Goal: Information Seeking & Learning: Find specific fact

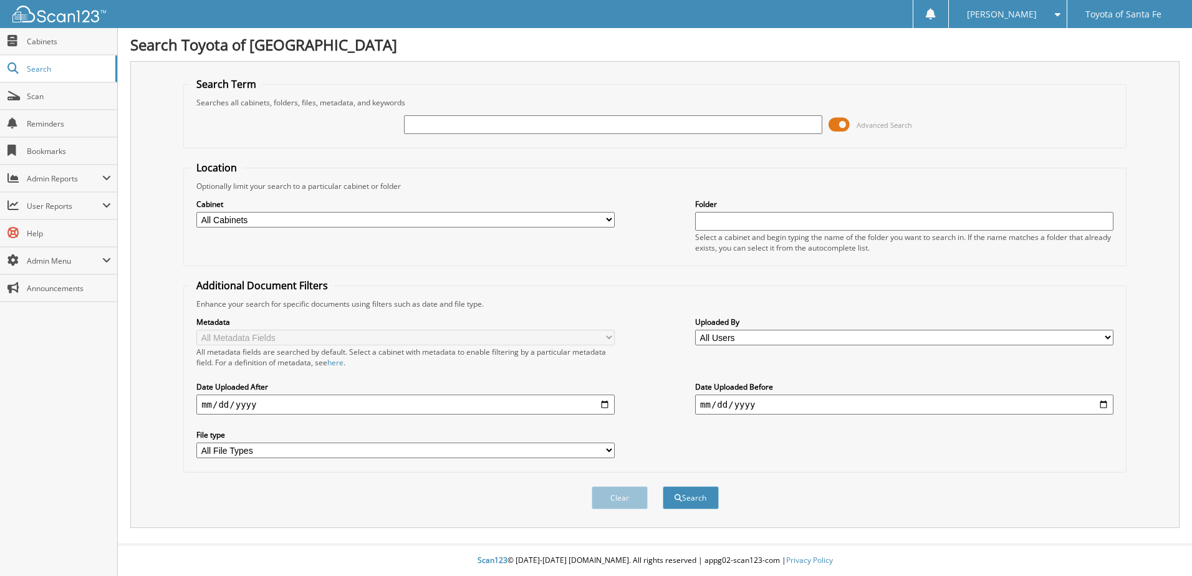
click at [549, 129] on input "text" at bounding box center [613, 124] width 418 height 19
click at [482, 125] on input "text" at bounding box center [613, 124] width 418 height 19
type input "349955"
click at [663, 486] on button "Search" at bounding box center [691, 497] width 56 height 23
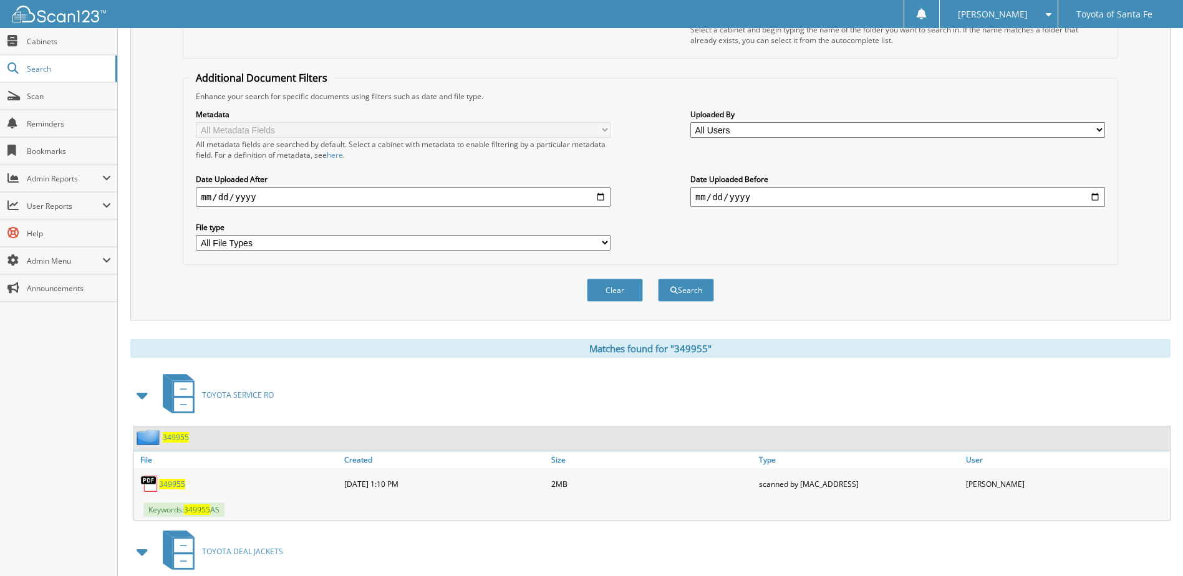
scroll to position [347, 0]
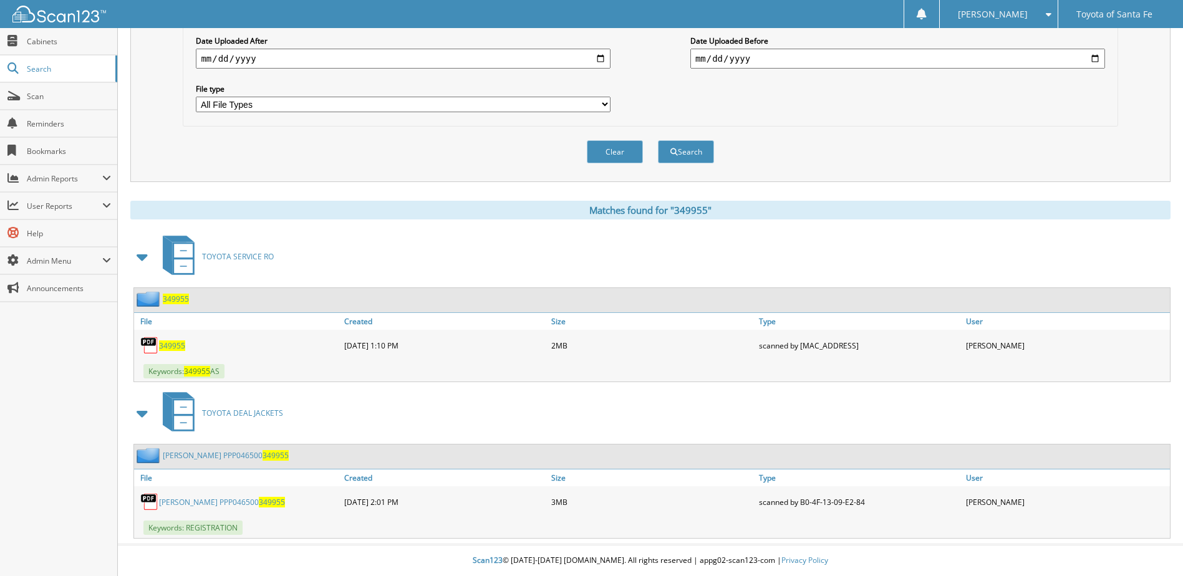
click at [243, 502] on link "SKIDMORE GUY PPP046500 349955" at bounding box center [222, 502] width 126 height 11
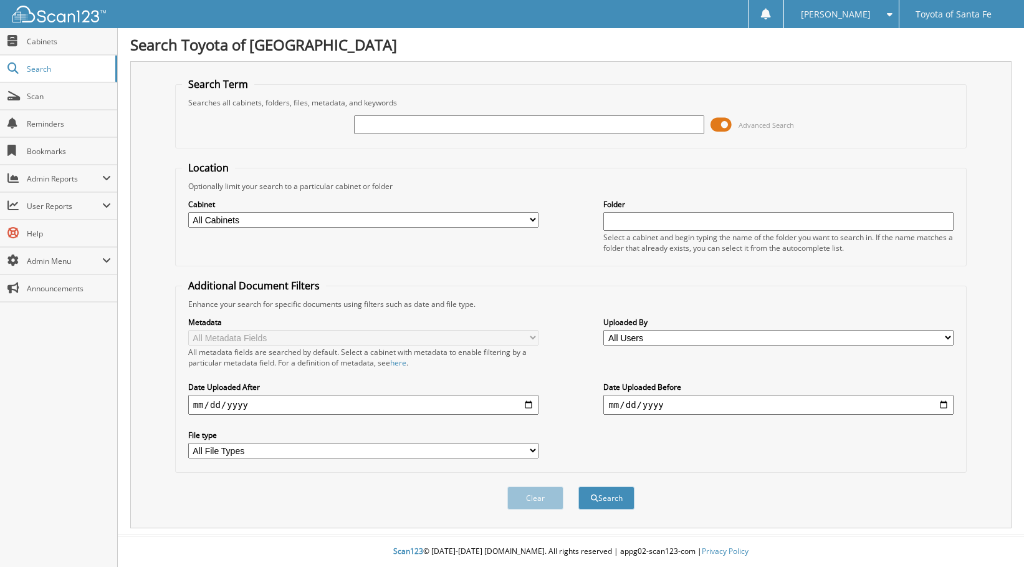
click at [598, 268] on div "Location Optionally limit your search to a particular cabinet or folder Cabinet…" at bounding box center [571, 317] width 792 height 312
click at [42, 38] on span "Cabinets" at bounding box center [69, 41] width 84 height 11
click at [50, 68] on span "Search" at bounding box center [68, 69] width 82 height 11
click at [867, 470] on fieldset "Additional Document Filters Enhance your search for specific documents using fi…" at bounding box center [571, 376] width 792 height 194
click at [458, 122] on input "text" at bounding box center [529, 124] width 350 height 19
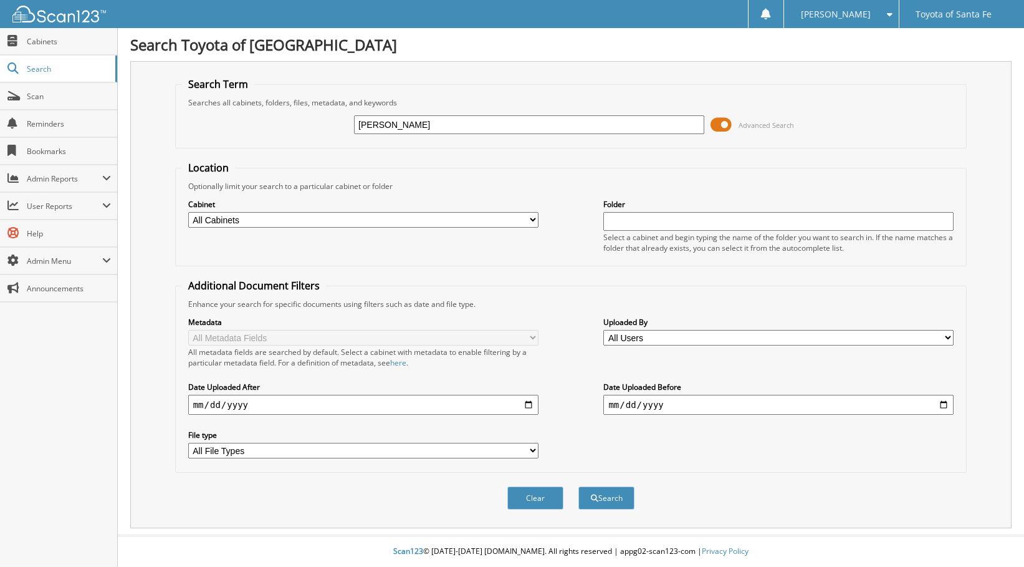
type input "HERNENDEZ ANTONIA"
click at [579, 486] on button "Search" at bounding box center [607, 497] width 56 height 23
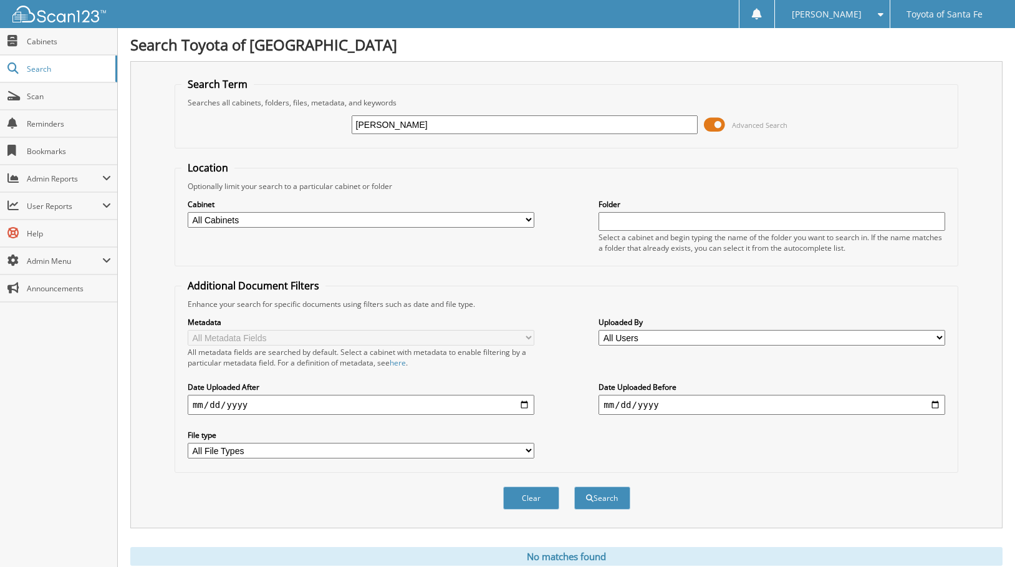
click at [453, 127] on input "HERNENDEZ ANTONIA" at bounding box center [525, 124] width 347 height 19
type input "HERNENDEZ ANTONIO"
click at [574, 486] on button "Search" at bounding box center [602, 497] width 56 height 23
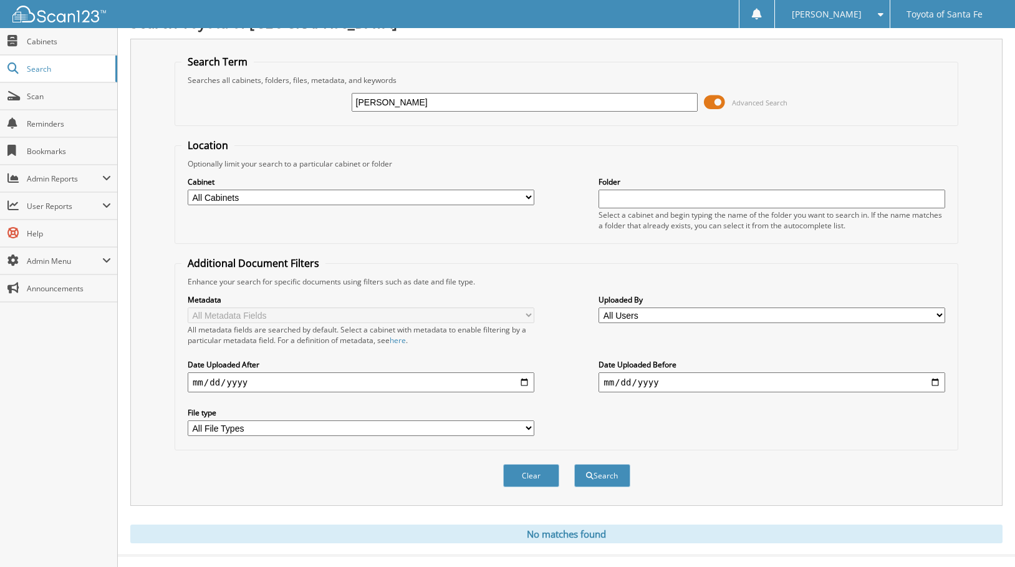
scroll to position [43, 0]
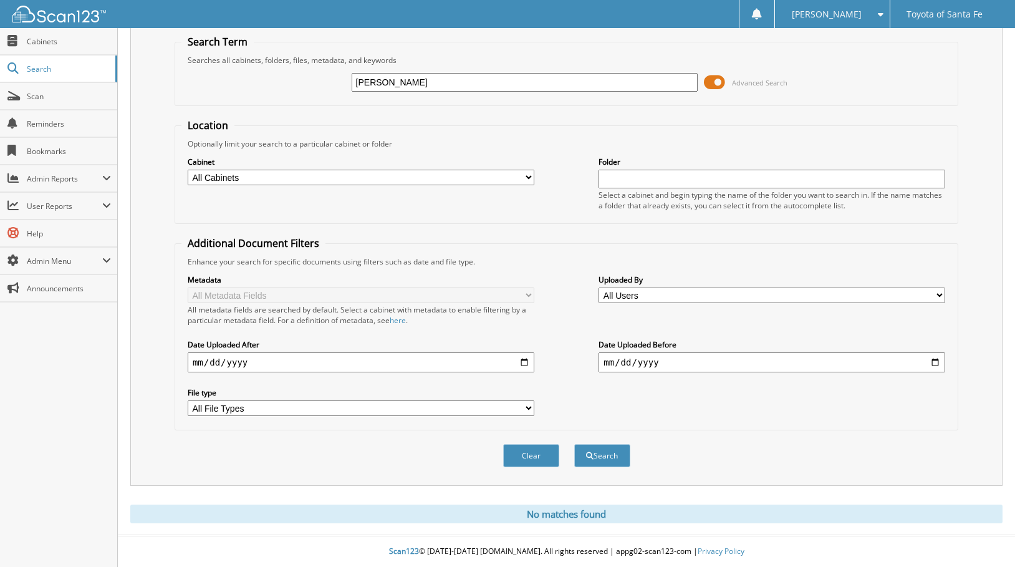
drag, startPoint x: 412, startPoint y: 82, endPoint x: 267, endPoint y: 101, distance: 146.5
click at [267, 101] on fieldset "Search Term Searches all cabinets, folders, files, metadata, and keywords [PERS…" at bounding box center [567, 70] width 784 height 71
type input "[PERSON_NAME]"
click at [574, 444] on button "Search" at bounding box center [602, 455] width 56 height 23
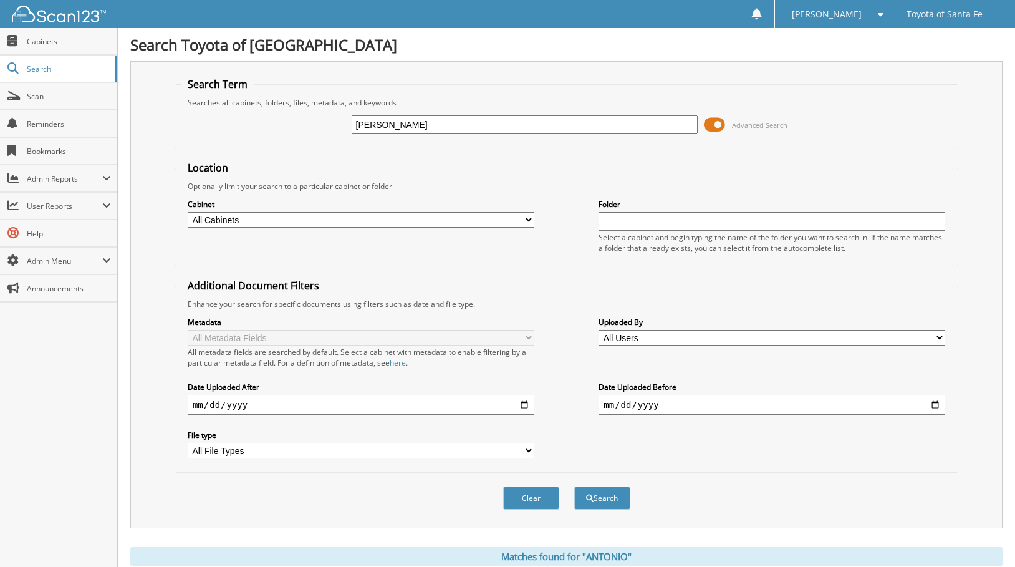
drag, startPoint x: 470, startPoint y: 126, endPoint x: 298, endPoint y: 127, distance: 172.1
click at [298, 127] on div "ANTONIO Advanced Search" at bounding box center [566, 125] width 770 height 34
type input "[PERSON_NAME]"
click at [574, 486] on button "Search" at bounding box center [602, 497] width 56 height 23
click at [472, 127] on input "[PERSON_NAME]" at bounding box center [525, 124] width 347 height 19
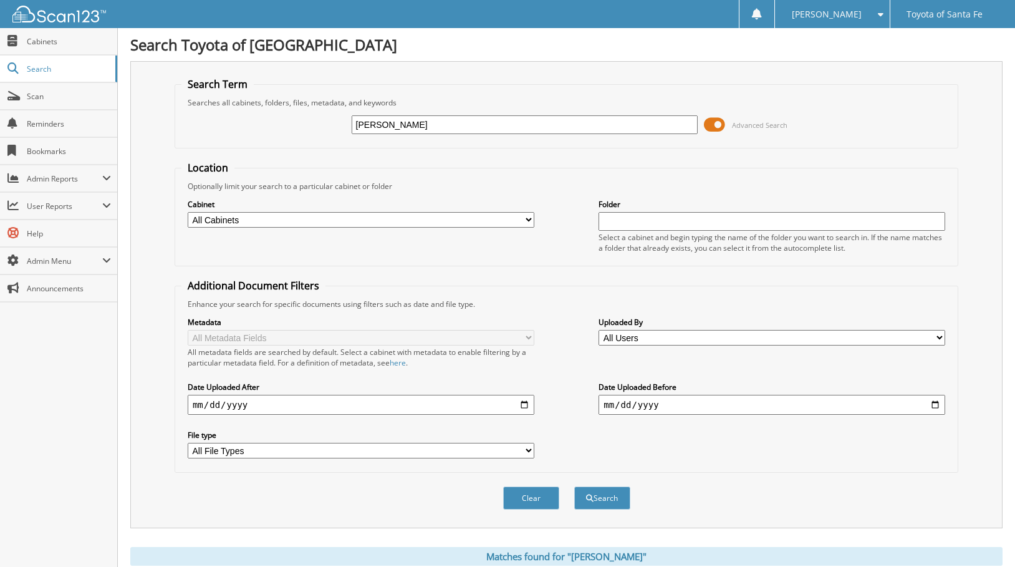
type input "[PERSON_NAME]"
click at [574, 486] on button "Search" at bounding box center [602, 497] width 56 height 23
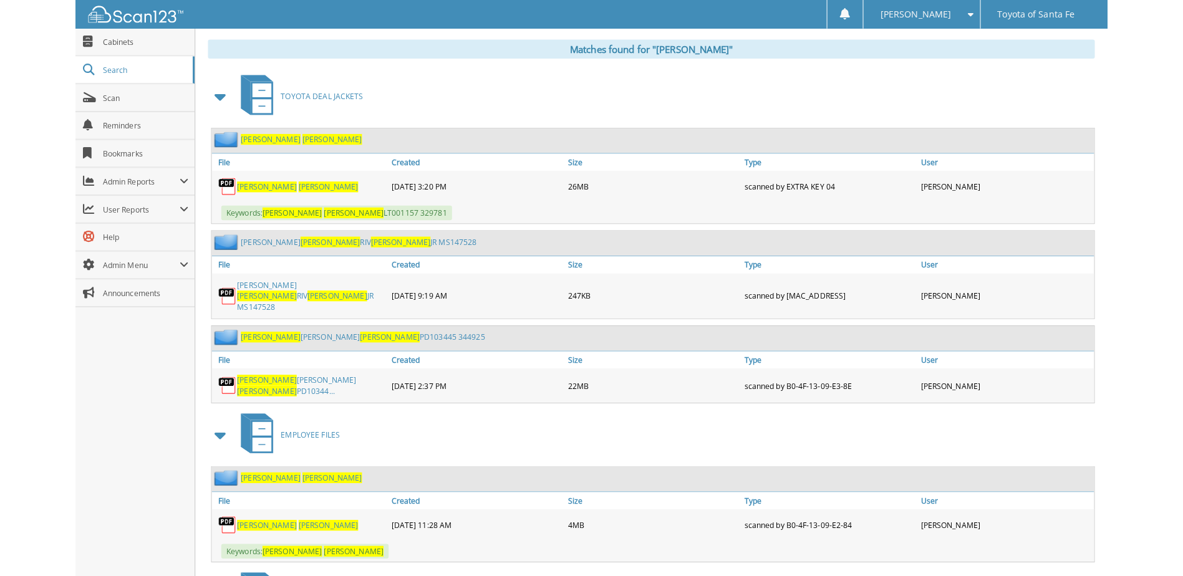
scroll to position [561, 0]
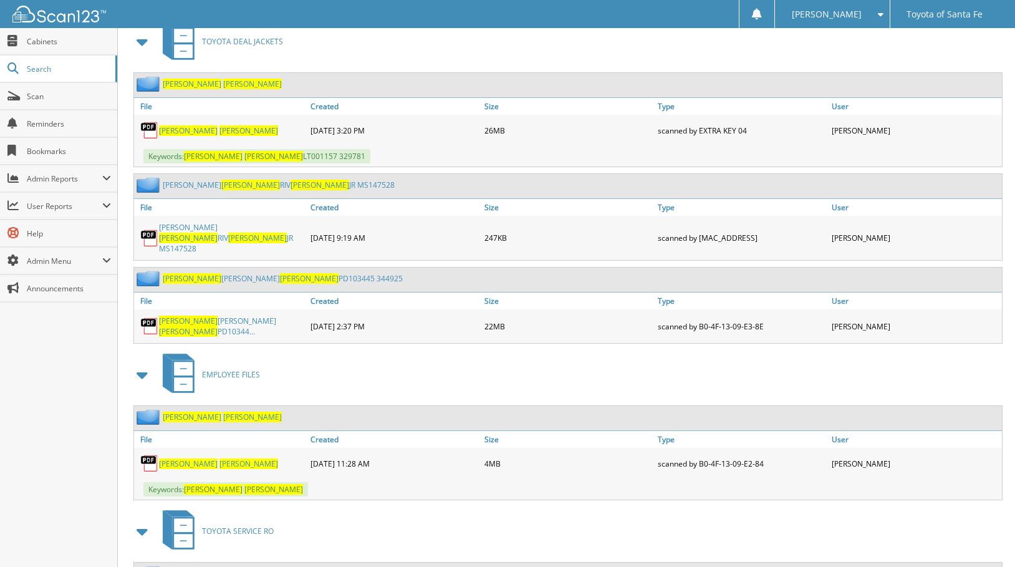
click at [223, 458] on span "[PERSON_NAME]" at bounding box center [248, 463] width 59 height 11
